Goal: Task Accomplishment & Management: Manage account settings

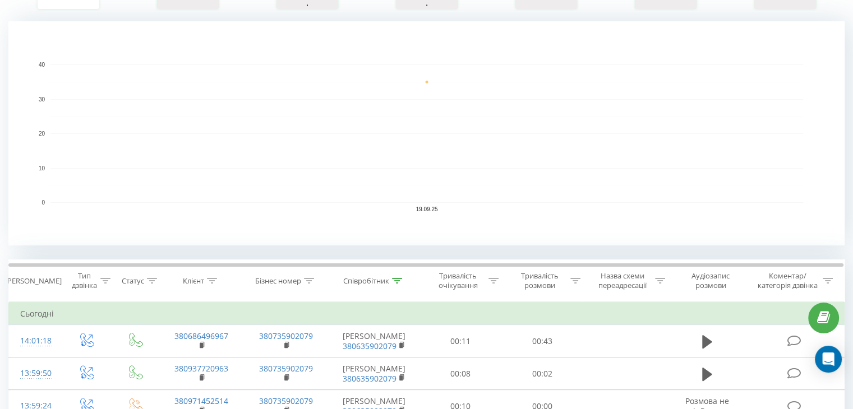
scroll to position [337, 0]
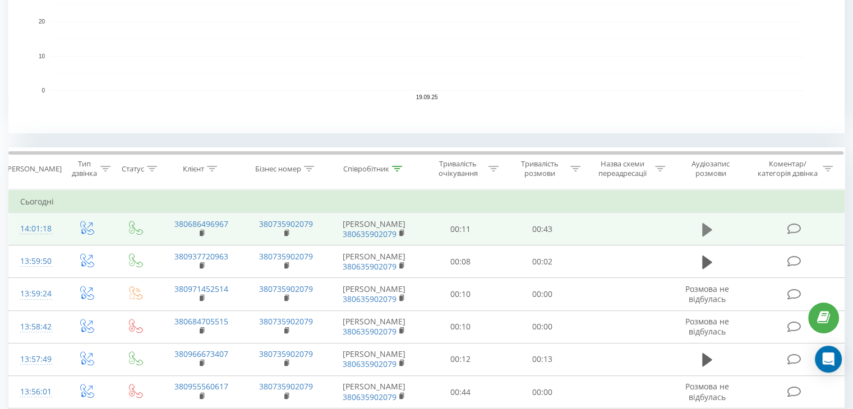
click at [704, 225] on icon at bounding box center [707, 229] width 10 height 13
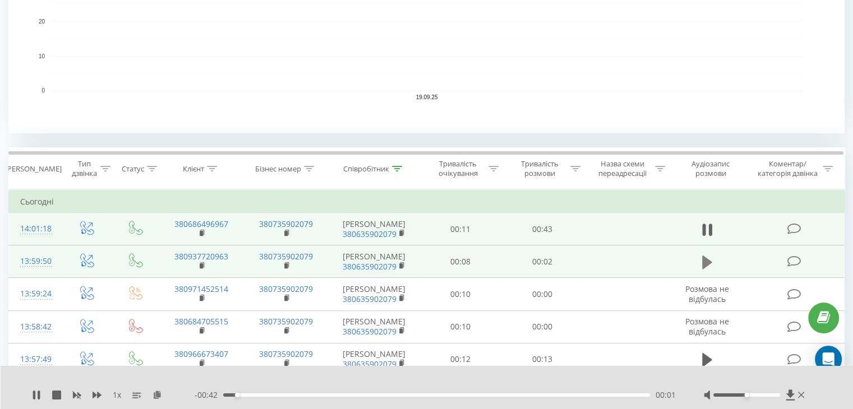
click at [705, 264] on icon at bounding box center [707, 262] width 10 height 13
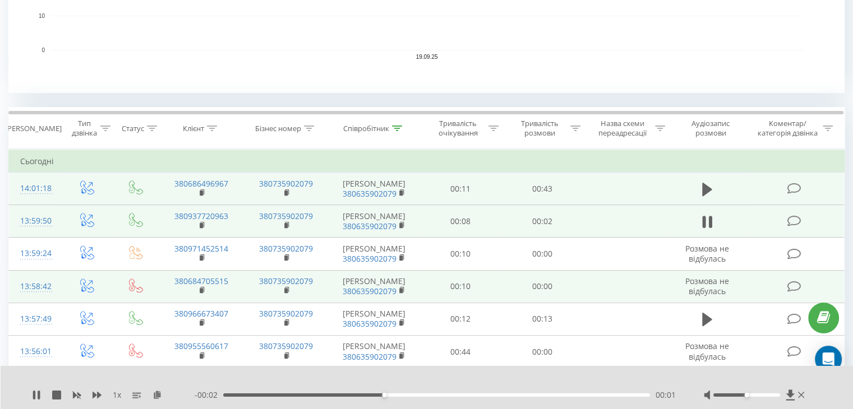
scroll to position [393, 0]
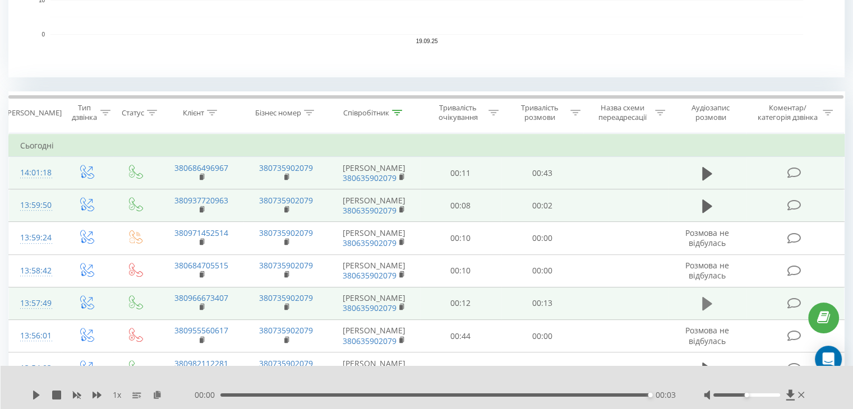
click at [706, 303] on icon at bounding box center [707, 303] width 10 height 13
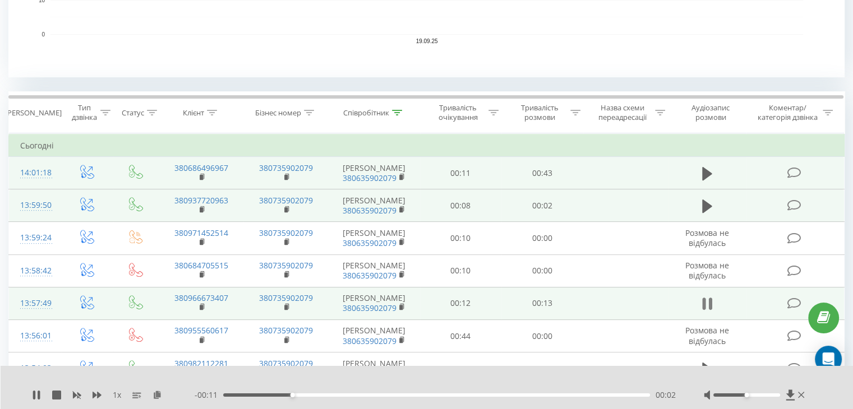
click at [710, 301] on icon at bounding box center [709, 304] width 3 height 12
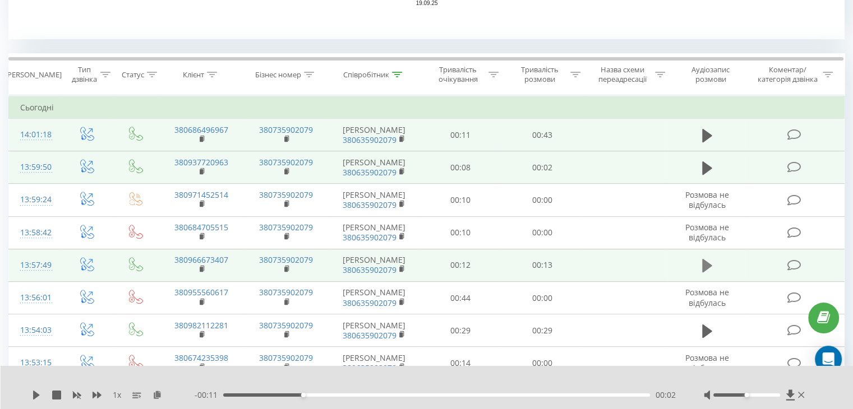
scroll to position [505, 0]
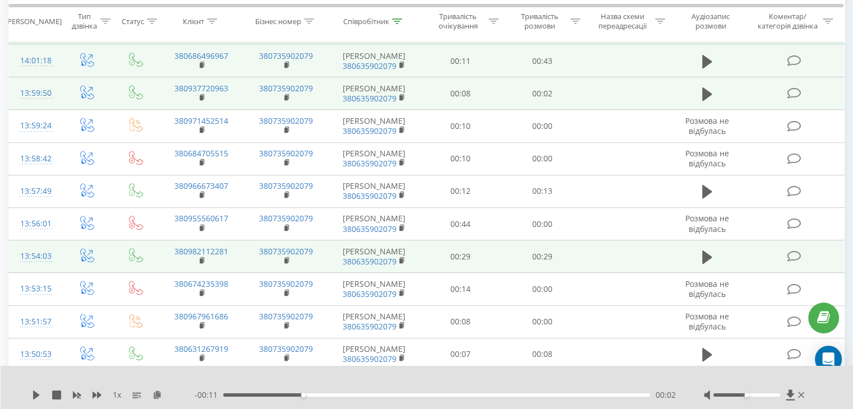
click at [709, 265] on span at bounding box center [707, 262] width 17 height 11
click at [705, 256] on icon at bounding box center [707, 257] width 10 height 13
click at [711, 253] on icon at bounding box center [709, 257] width 3 height 12
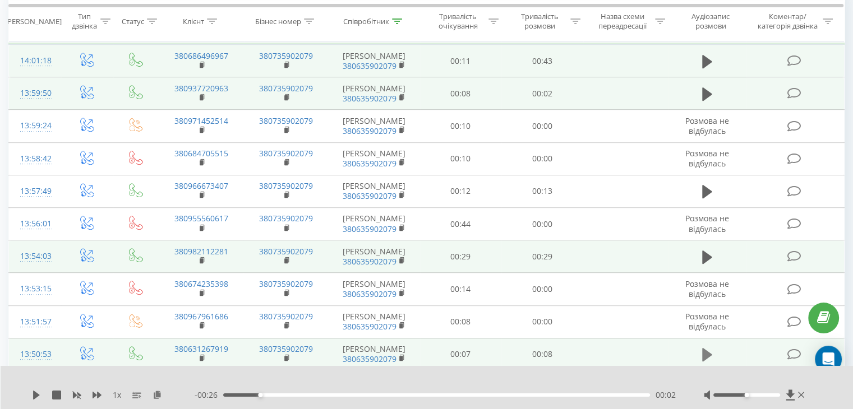
click at [701, 353] on button at bounding box center [707, 355] width 17 height 17
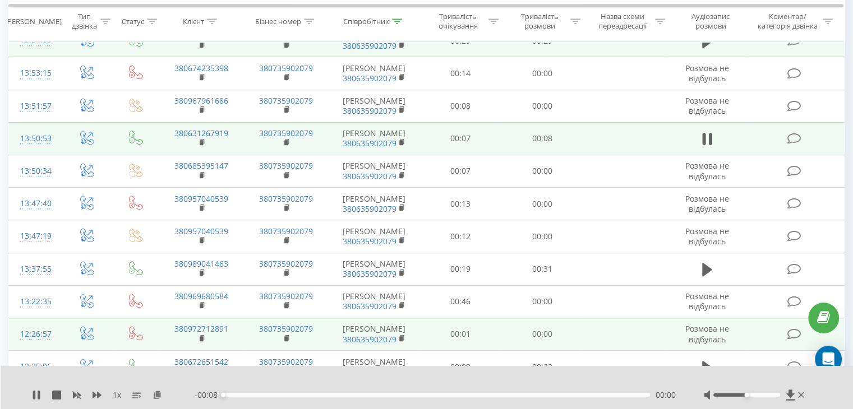
scroll to position [673, 0]
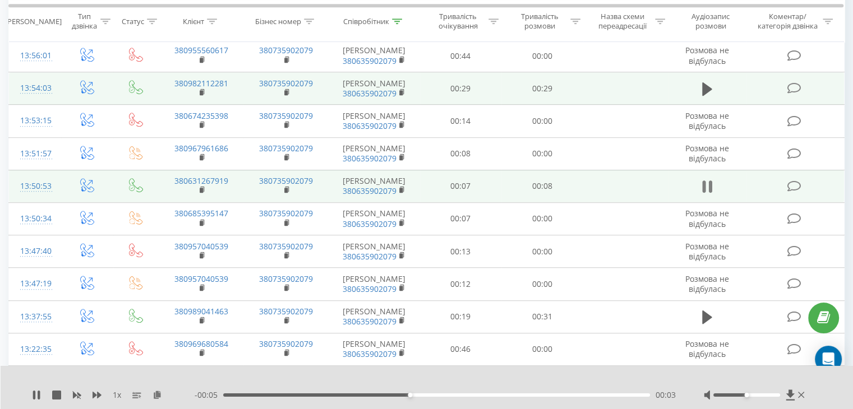
click at [706, 185] on icon at bounding box center [707, 187] width 10 height 16
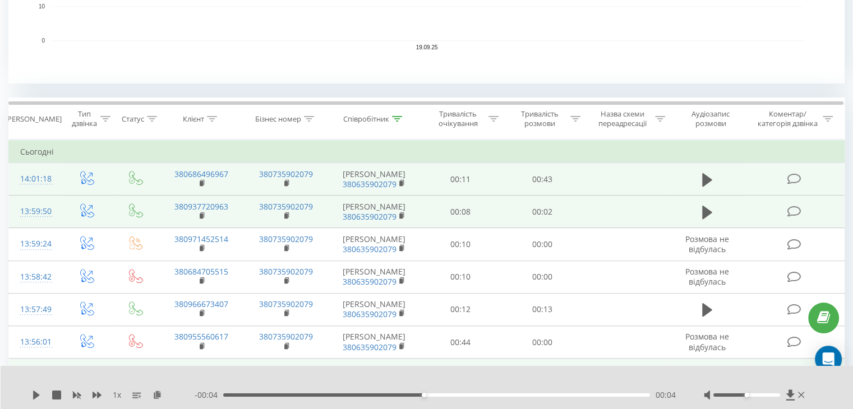
scroll to position [337, 0]
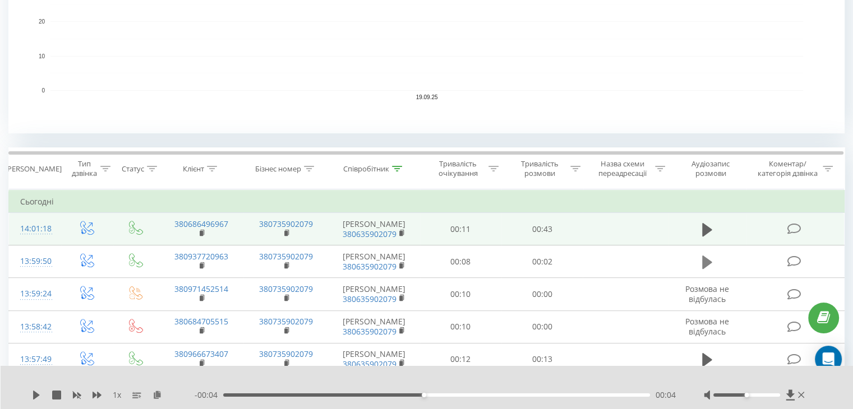
click at [699, 255] on td at bounding box center [707, 262] width 79 height 33
click at [720, 259] on td at bounding box center [707, 262] width 79 height 33
click at [699, 261] on button at bounding box center [707, 262] width 17 height 17
click at [710, 260] on icon at bounding box center [709, 262] width 3 height 12
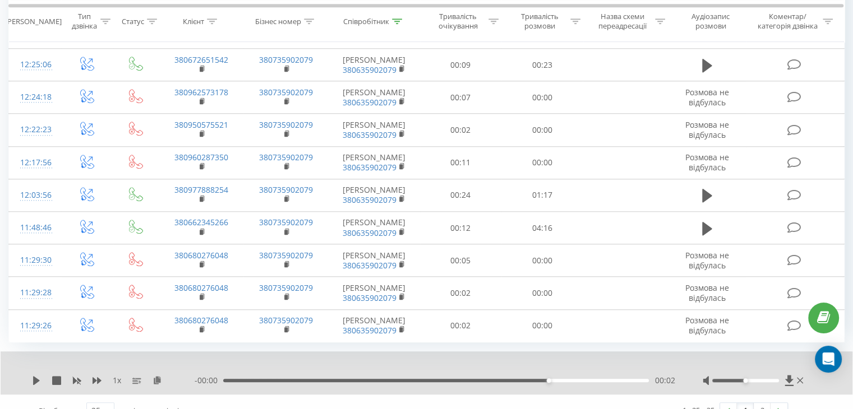
scroll to position [1038, 0]
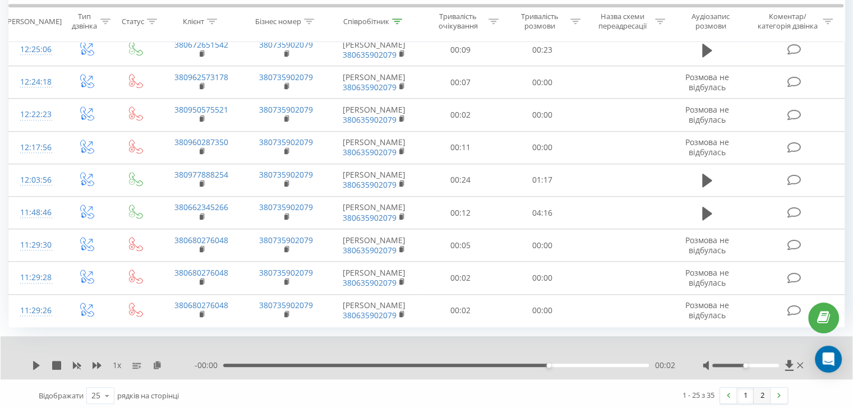
click at [761, 394] on link "2" at bounding box center [762, 396] width 17 height 16
